Goal: Find specific page/section: Find specific page/section

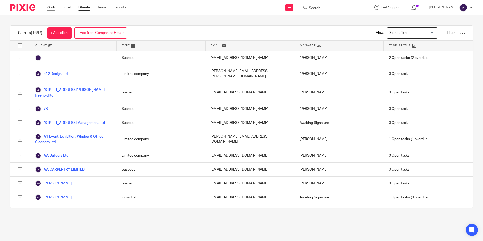
click at [53, 8] on link "Work" at bounding box center [51, 7] width 8 height 5
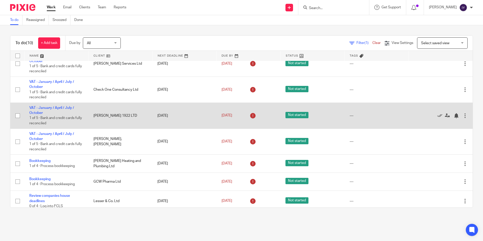
scroll to position [76, 0]
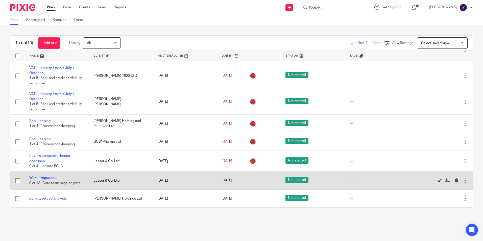
click at [437, 180] on icon at bounding box center [439, 180] width 5 height 5
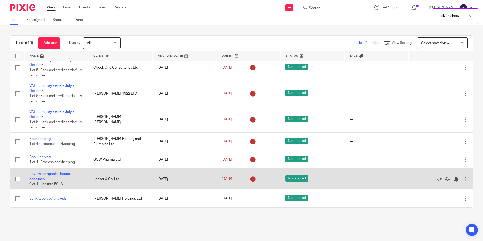
scroll to position [58, 0]
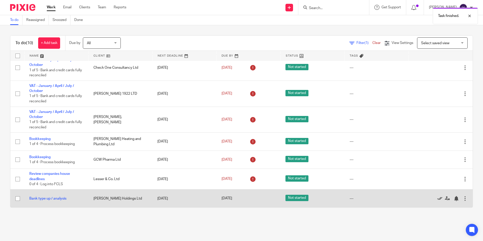
click at [437, 198] on icon at bounding box center [439, 198] width 5 height 5
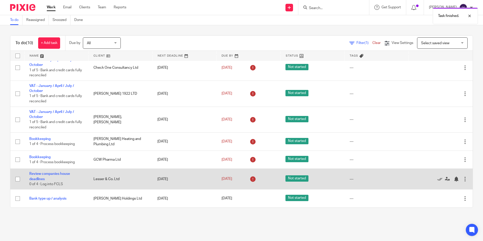
scroll to position [40, 0]
